Goal: Transaction & Acquisition: Purchase product/service

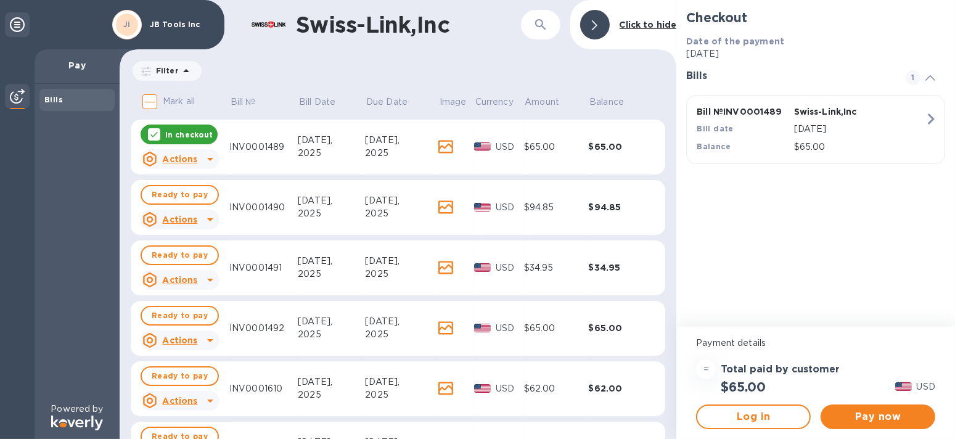
click at [154, 101] on input "Mark all" at bounding box center [150, 102] width 26 height 26
checkbox input "true"
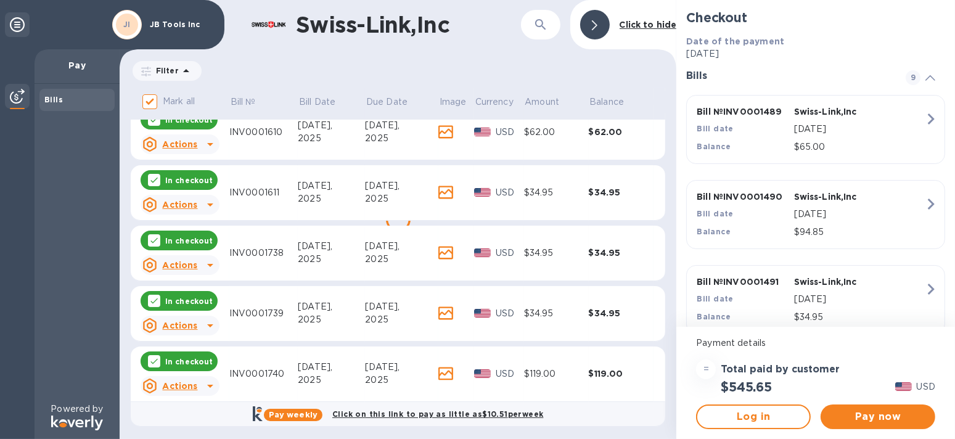
scroll to position [259, 0]
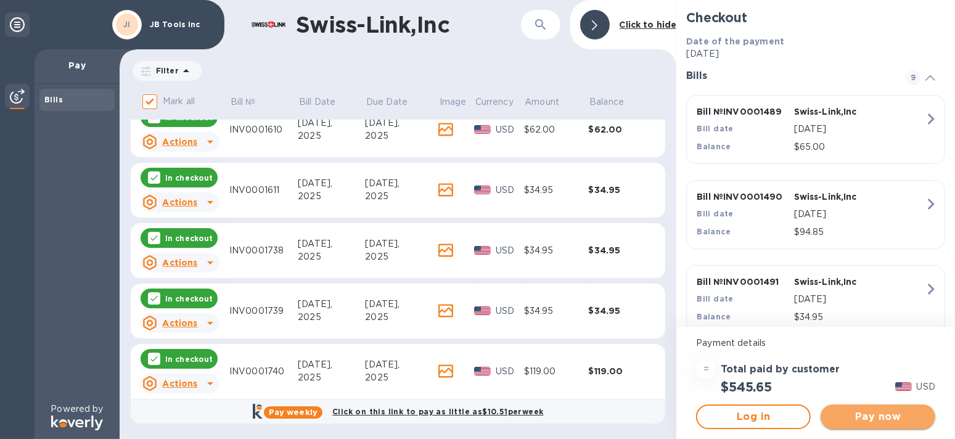
click at [875, 416] on span "Pay now" at bounding box center [878, 417] width 95 height 15
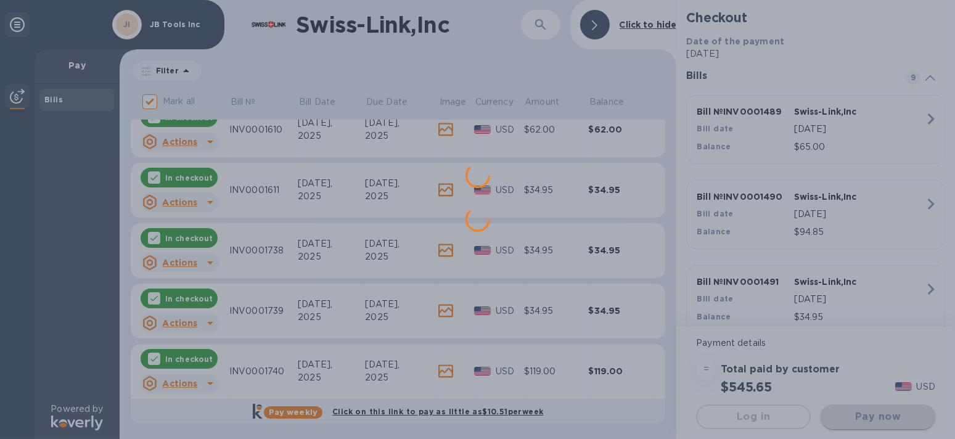
scroll to position [0, 0]
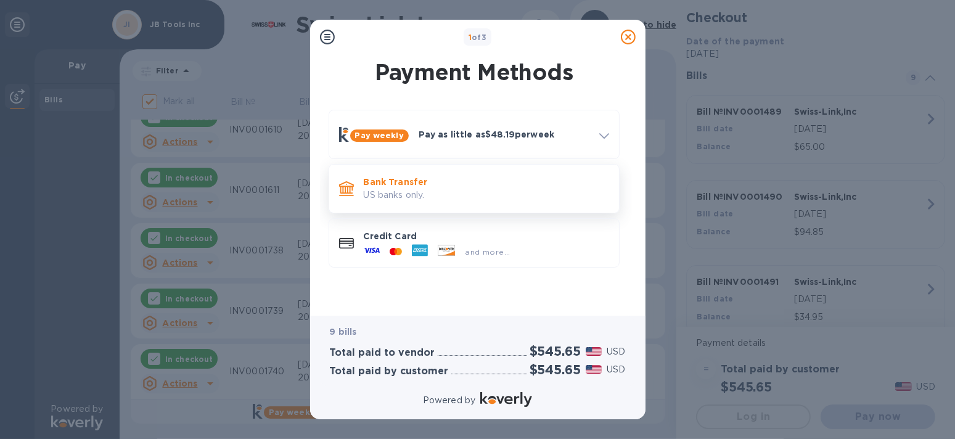
click at [403, 184] on p "Bank Transfer" at bounding box center [486, 182] width 245 height 12
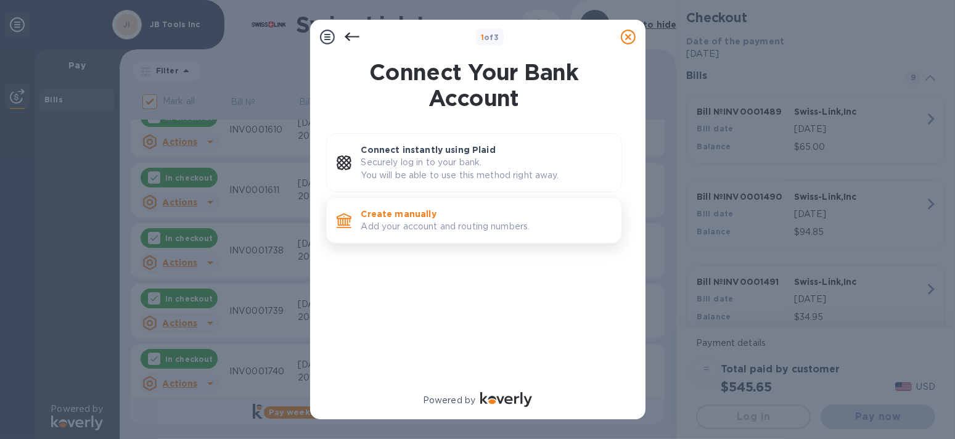
click at [427, 220] on p "Add your account and routing numbers." at bounding box center [486, 226] width 250 height 13
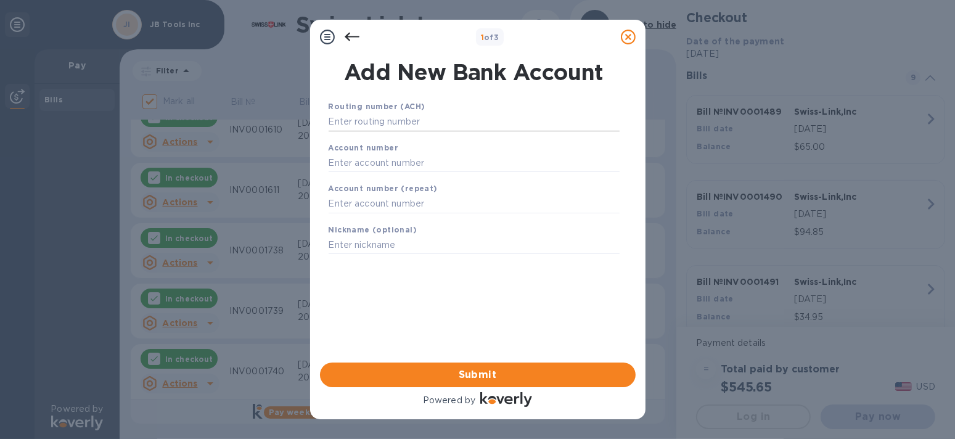
click at [408, 123] on input "text" at bounding box center [474, 122] width 291 height 19
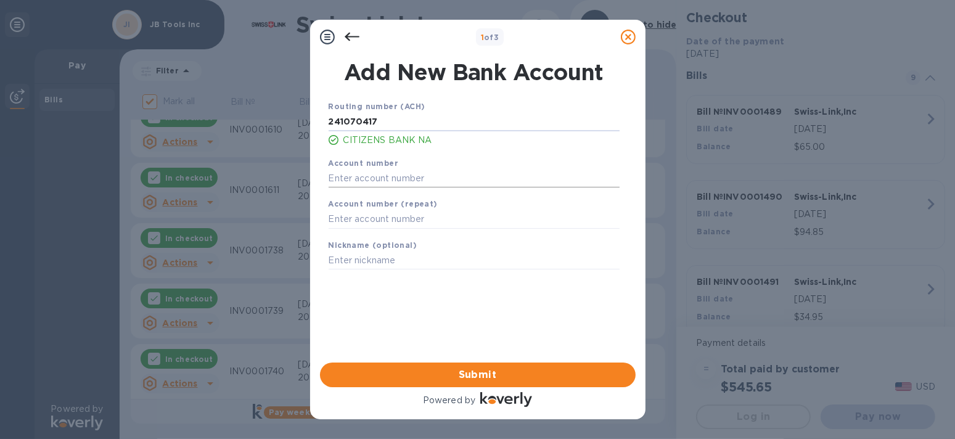
type input "241070417"
click at [439, 184] on input "text" at bounding box center [474, 178] width 291 height 19
type input "4511789532"
click at [442, 214] on input "text" at bounding box center [474, 219] width 291 height 19
type input "4511789532"
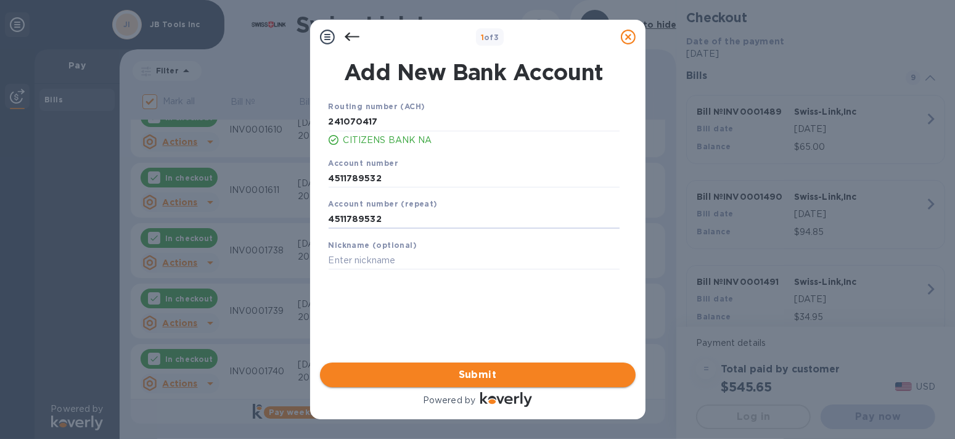
click at [499, 366] on button "Submit" at bounding box center [478, 375] width 316 height 25
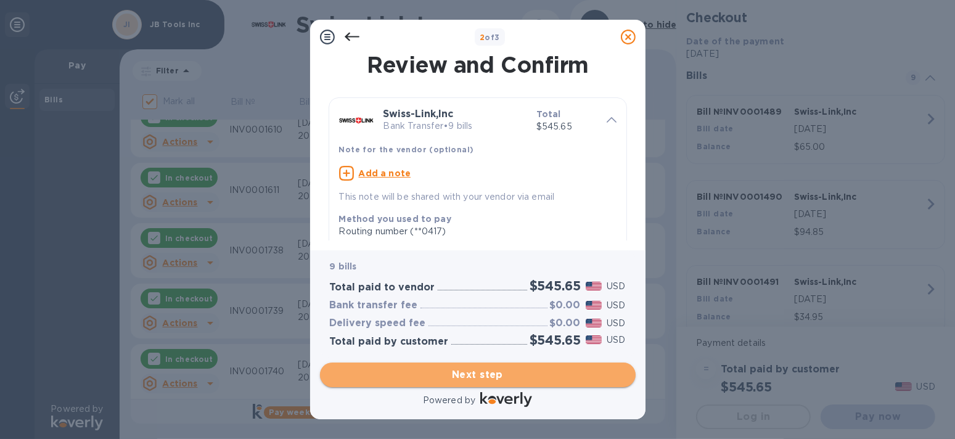
click at [492, 375] on span "Next step" at bounding box center [478, 375] width 296 height 15
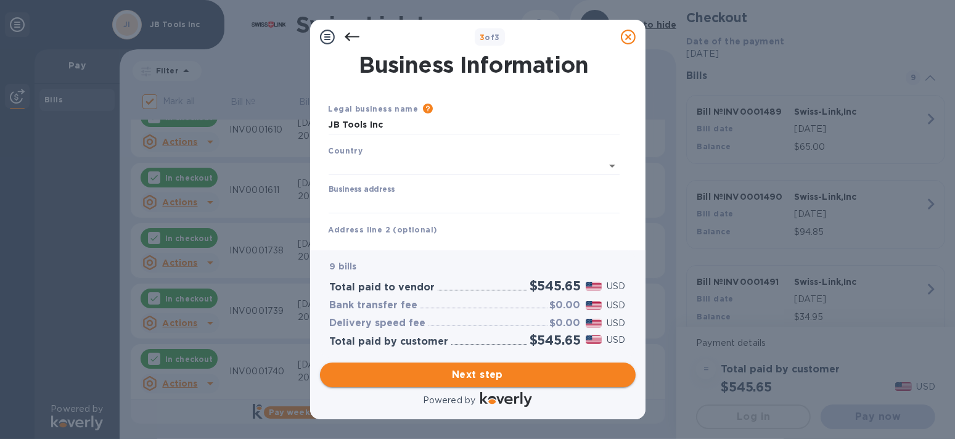
type input "[GEOGRAPHIC_DATA]"
click at [446, 203] on input "Business address" at bounding box center [474, 201] width 291 height 19
type input "[STREET_ADDRESS]"
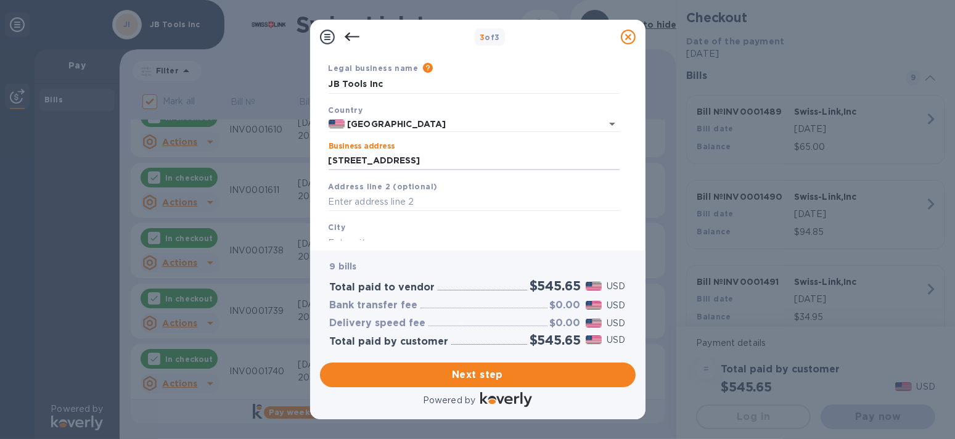
scroll to position [62, 0]
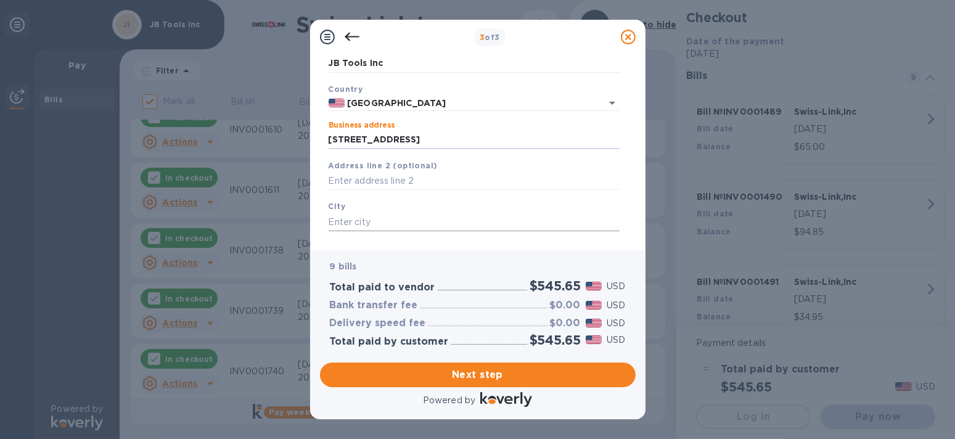
click at [452, 228] on input "text" at bounding box center [474, 222] width 291 height 19
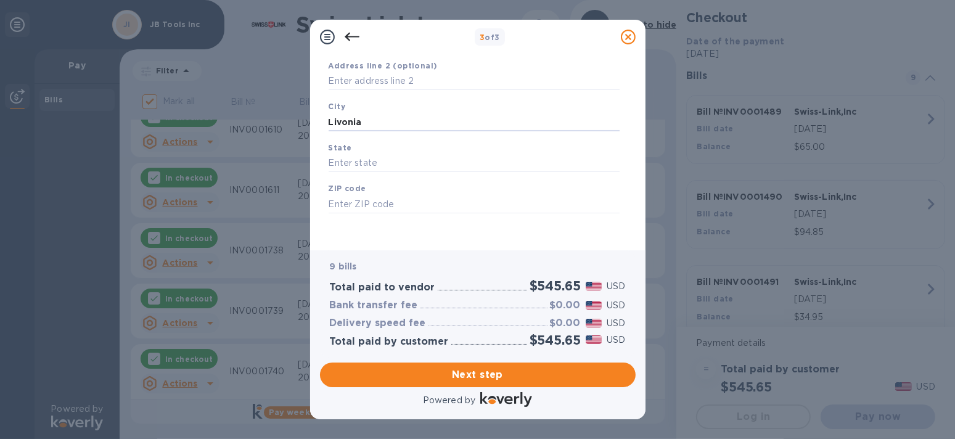
scroll to position [165, 0]
type input "Livonia"
click at [421, 149] on div "State" at bounding box center [474, 154] width 301 height 41
click at [421, 154] on input "text" at bounding box center [474, 161] width 291 height 19
type input "MI"
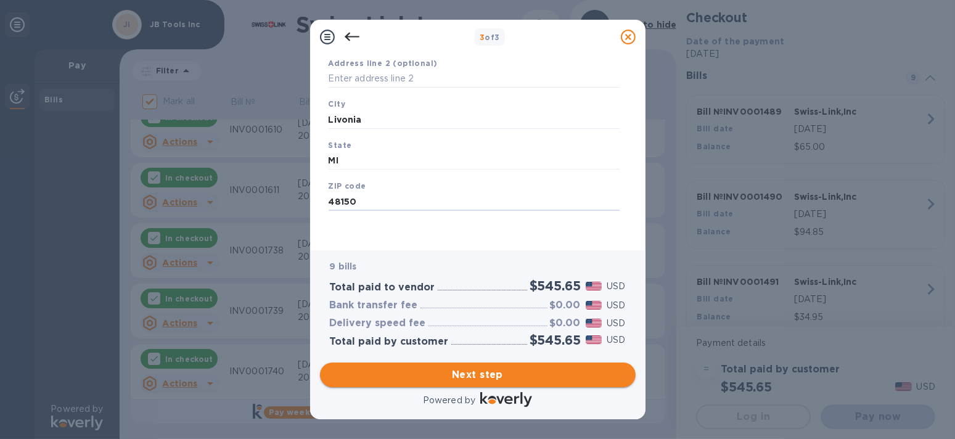
type input "48150"
click at [537, 377] on span "Next step" at bounding box center [478, 375] width 296 height 15
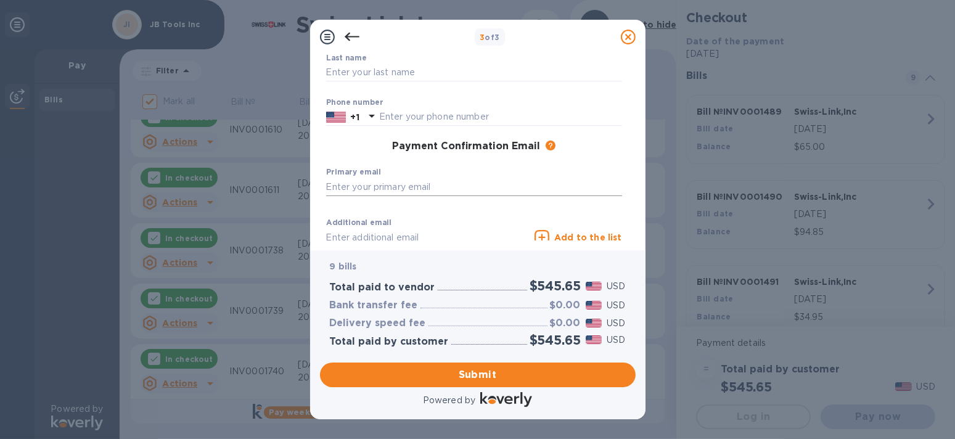
scroll to position [42, 0]
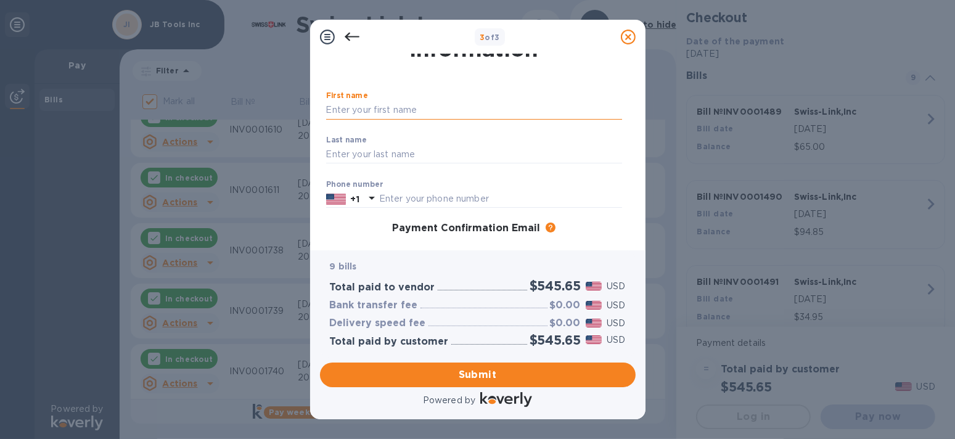
click at [475, 113] on input "text" at bounding box center [474, 110] width 296 height 19
type input "Rose"
type input "[PERSON_NAME]"
type input "7347446449"
type input "[EMAIL_ADDRESS][DOMAIN_NAME]"
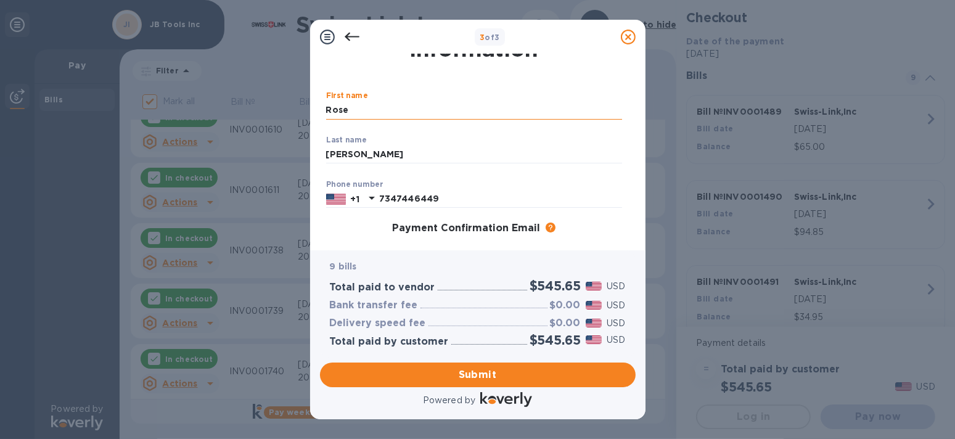
type input "[EMAIL_ADDRESS][DOMAIN_NAME]"
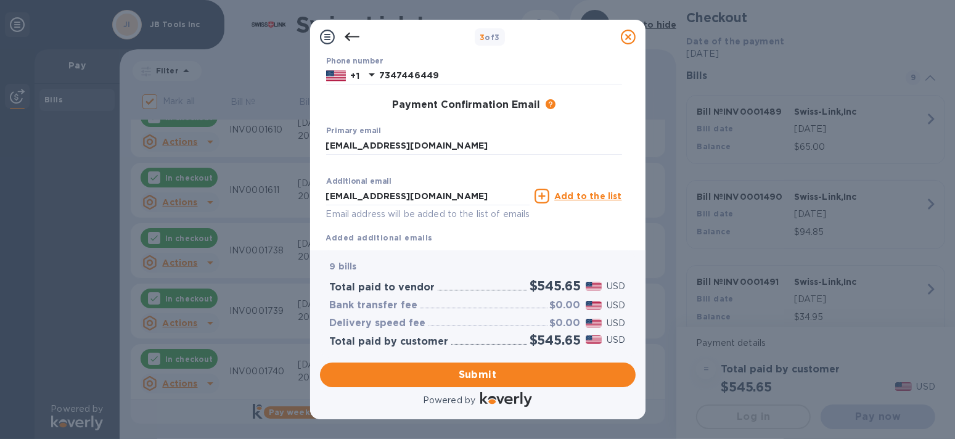
scroll to position [203, 0]
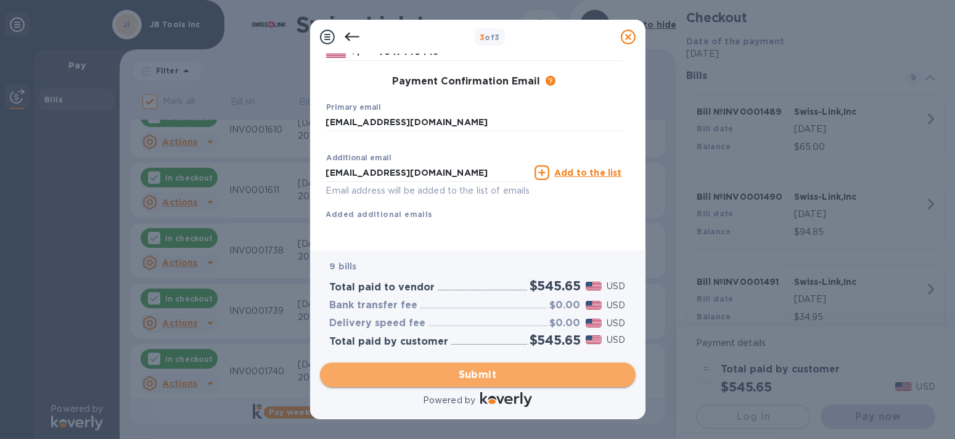
click at [473, 368] on span "Submit" at bounding box center [478, 375] width 296 height 15
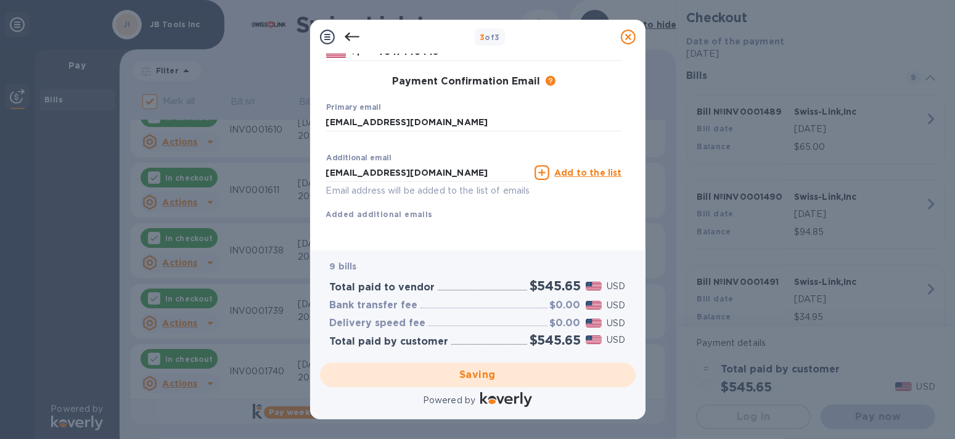
checkbox input "false"
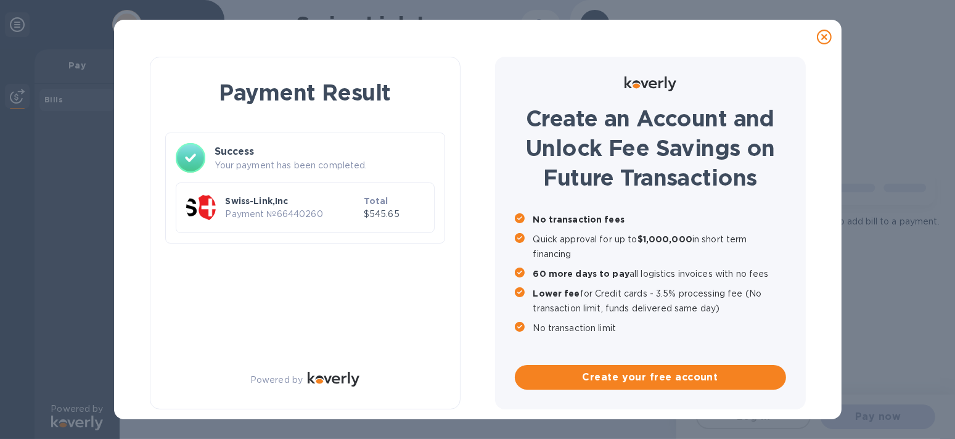
scroll to position [0, 0]
